Goal: Task Accomplishment & Management: Manage account settings

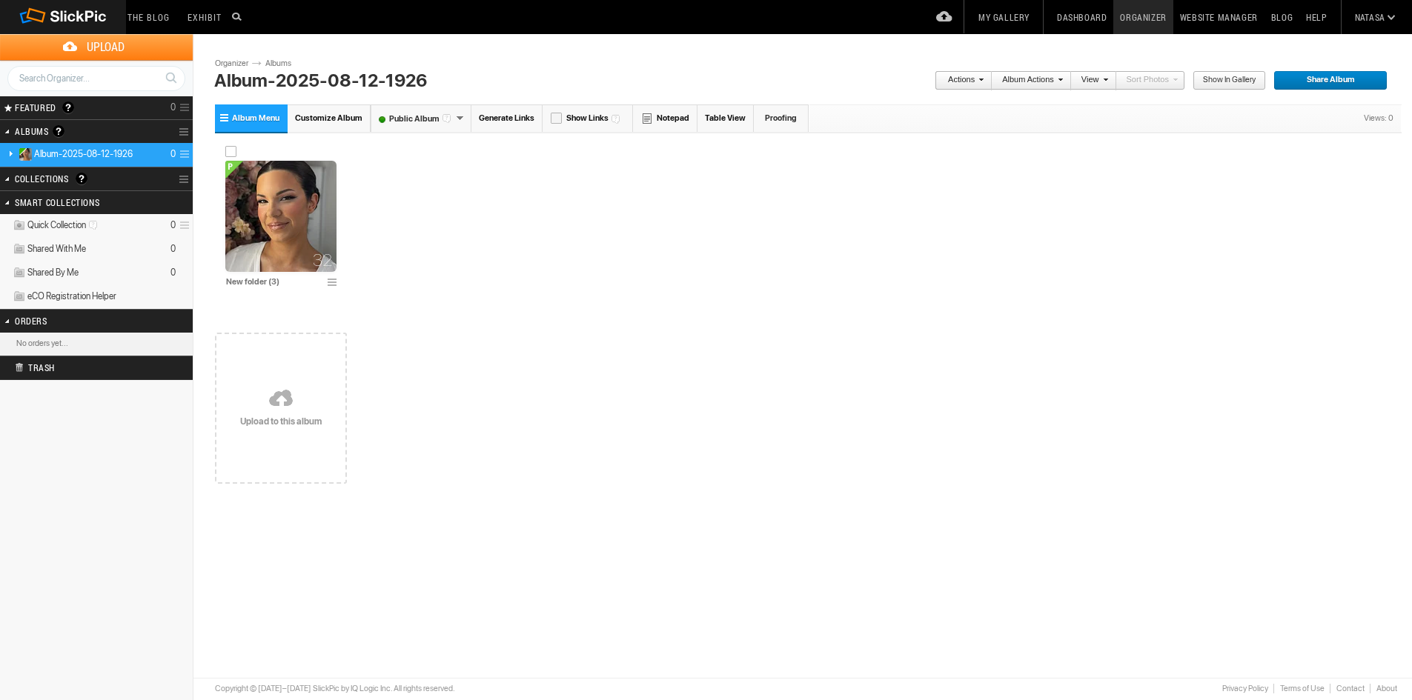
click at [265, 214] on img at bounding box center [280, 216] width 111 height 111
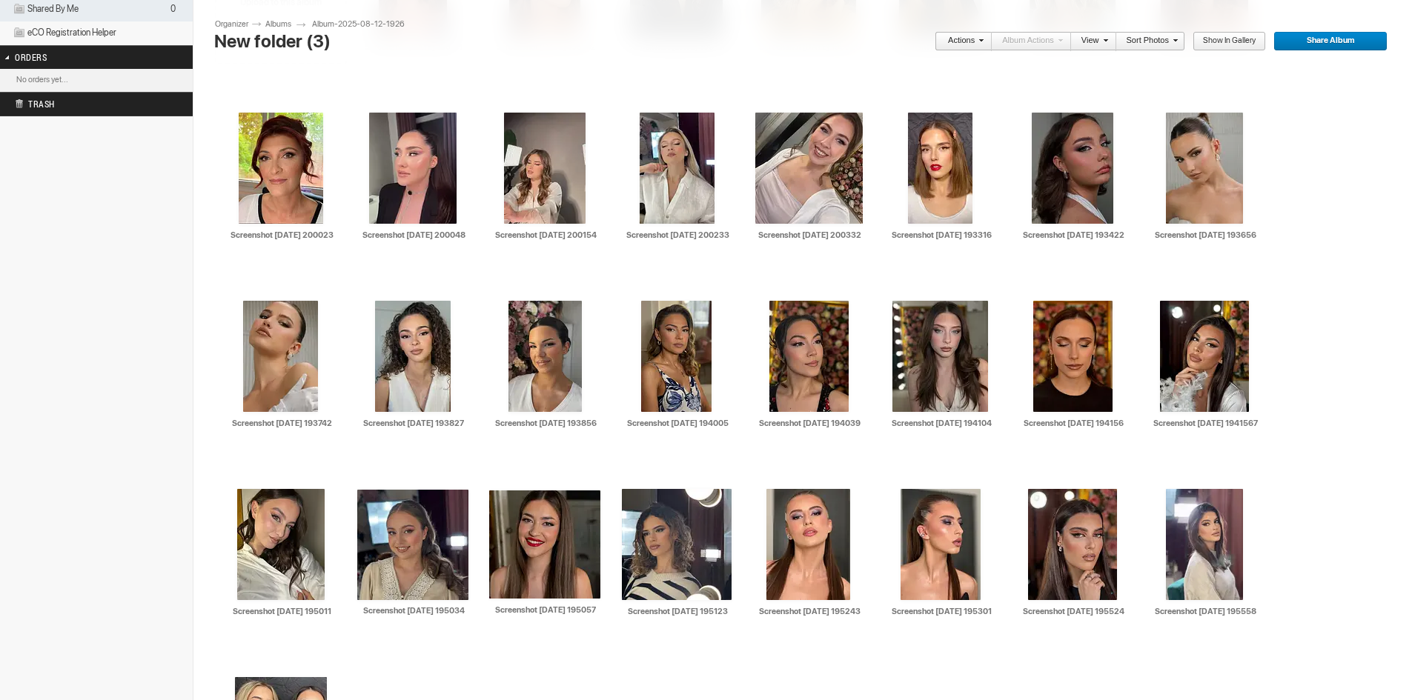
scroll to position [278, 0]
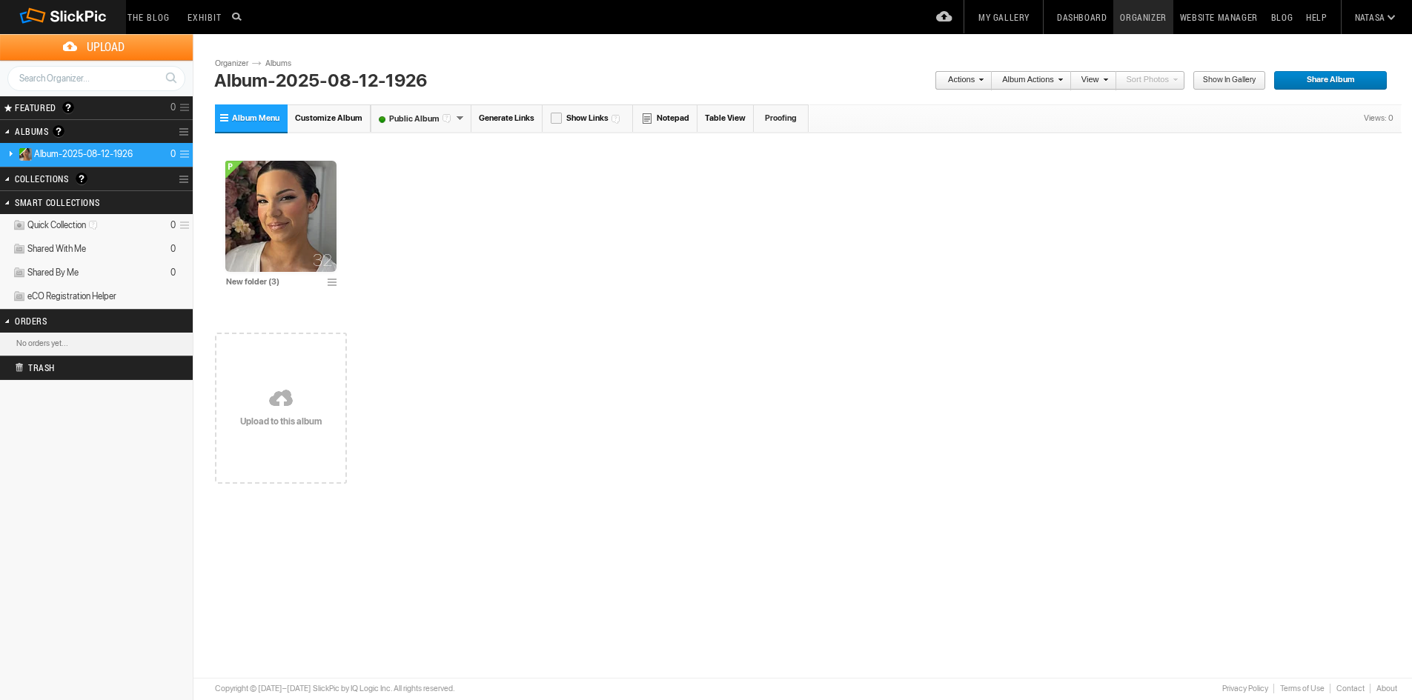
click at [1366, 19] on link "Natasa" at bounding box center [1369, 17] width 43 height 34
click at [906, 373] on div "Drop your photos here 32 New folder (3) Upload to this album" at bounding box center [808, 319] width 1186 height 366
click at [1004, 299] on div "32 New folder (3)" at bounding box center [808, 225] width 1186 height 179
